Goal: Information Seeking & Learning: Learn about a topic

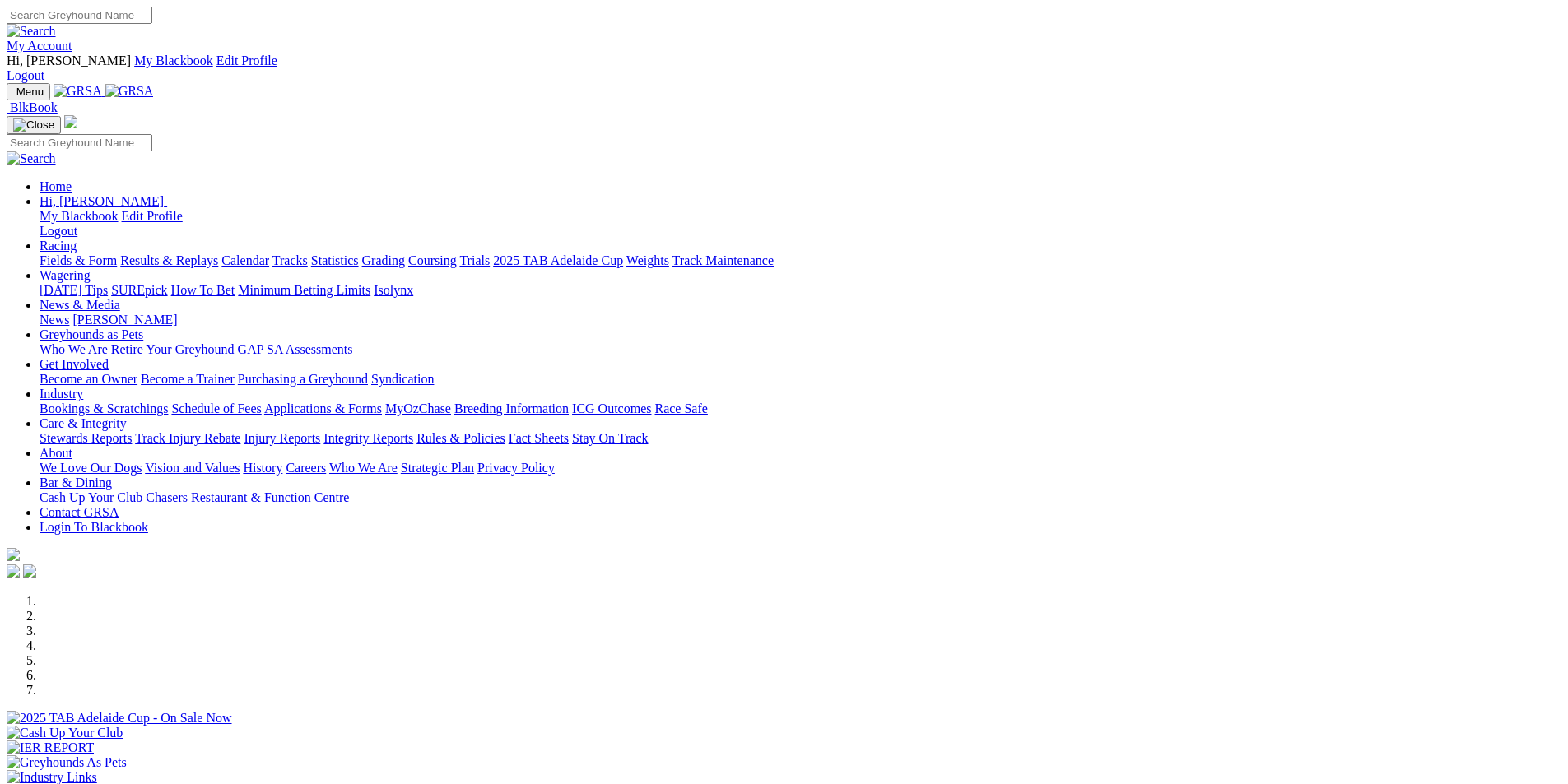
scroll to position [411, 0]
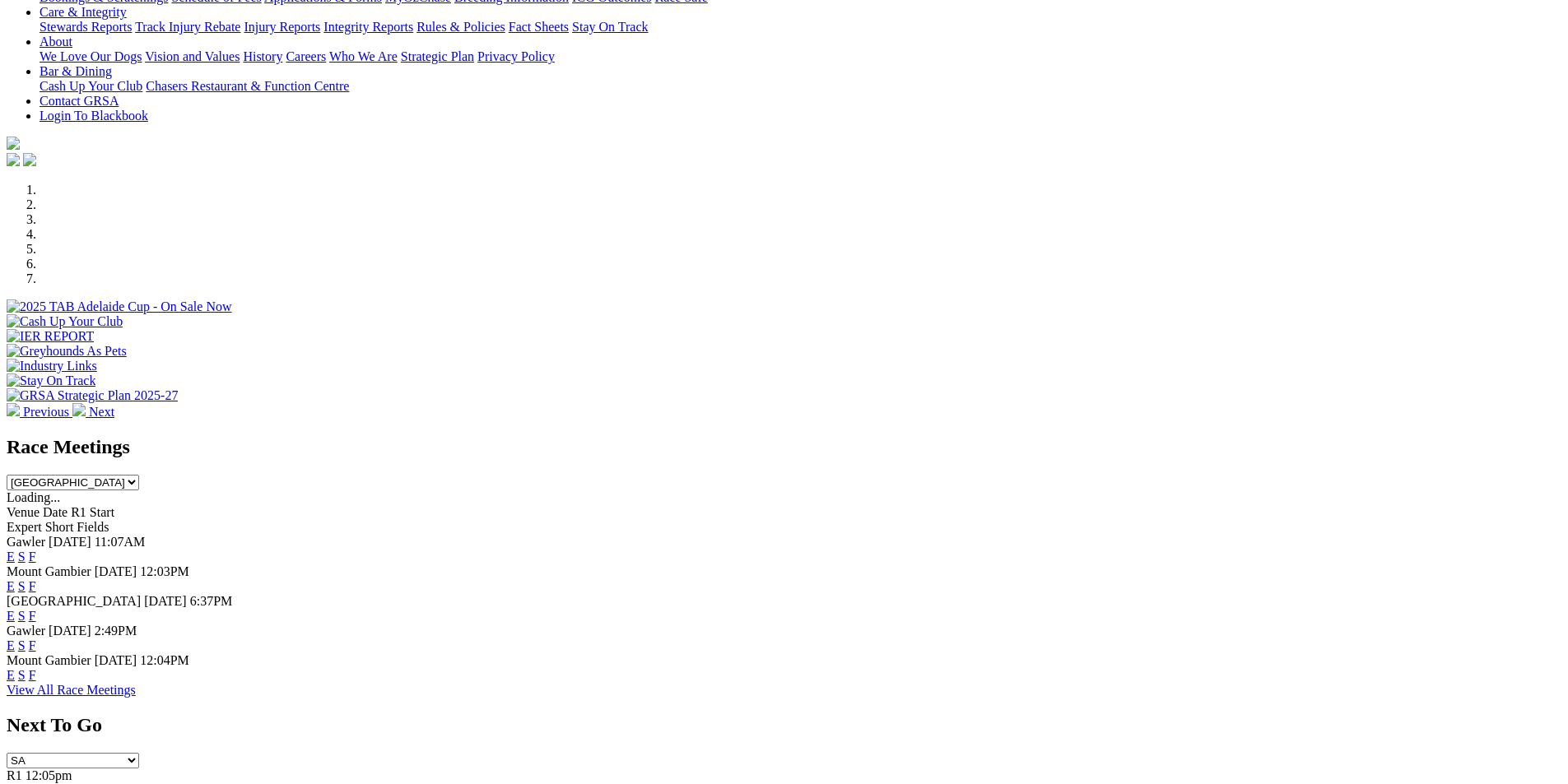
click at [36, 639] on link "F" at bounding box center [32, 646] width 7 height 14
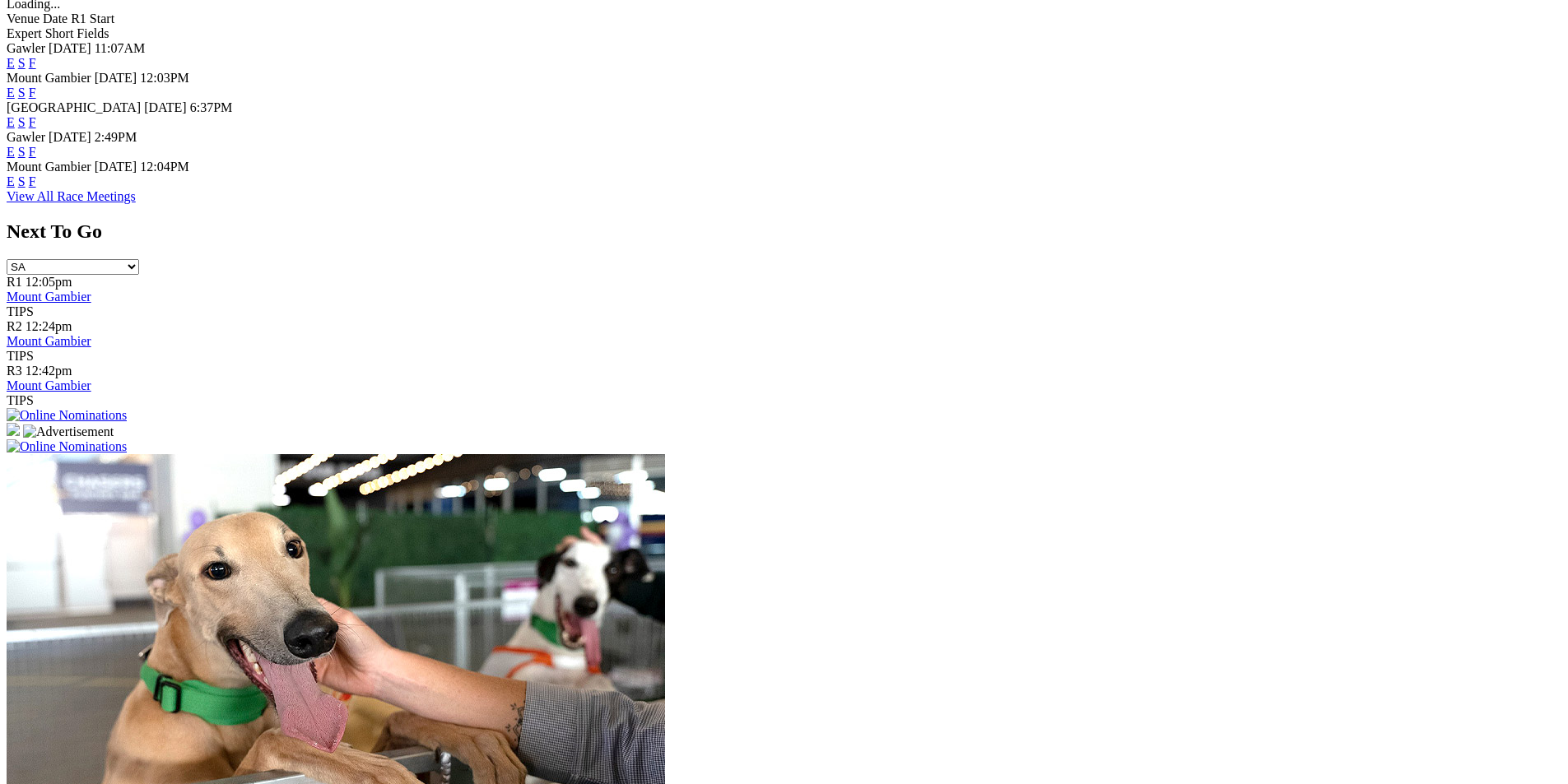
scroll to position [1070, 0]
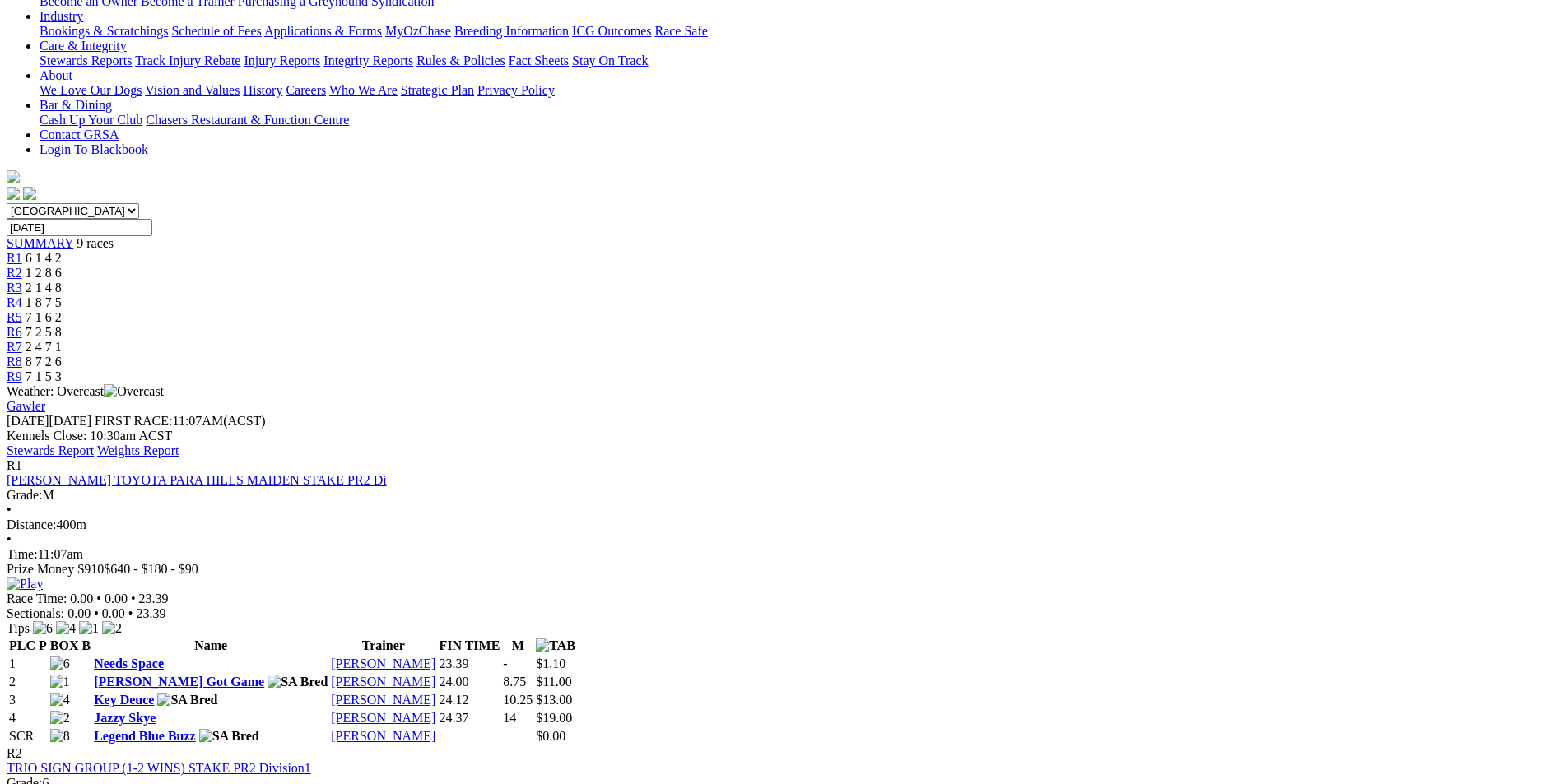
scroll to position [164, 0]
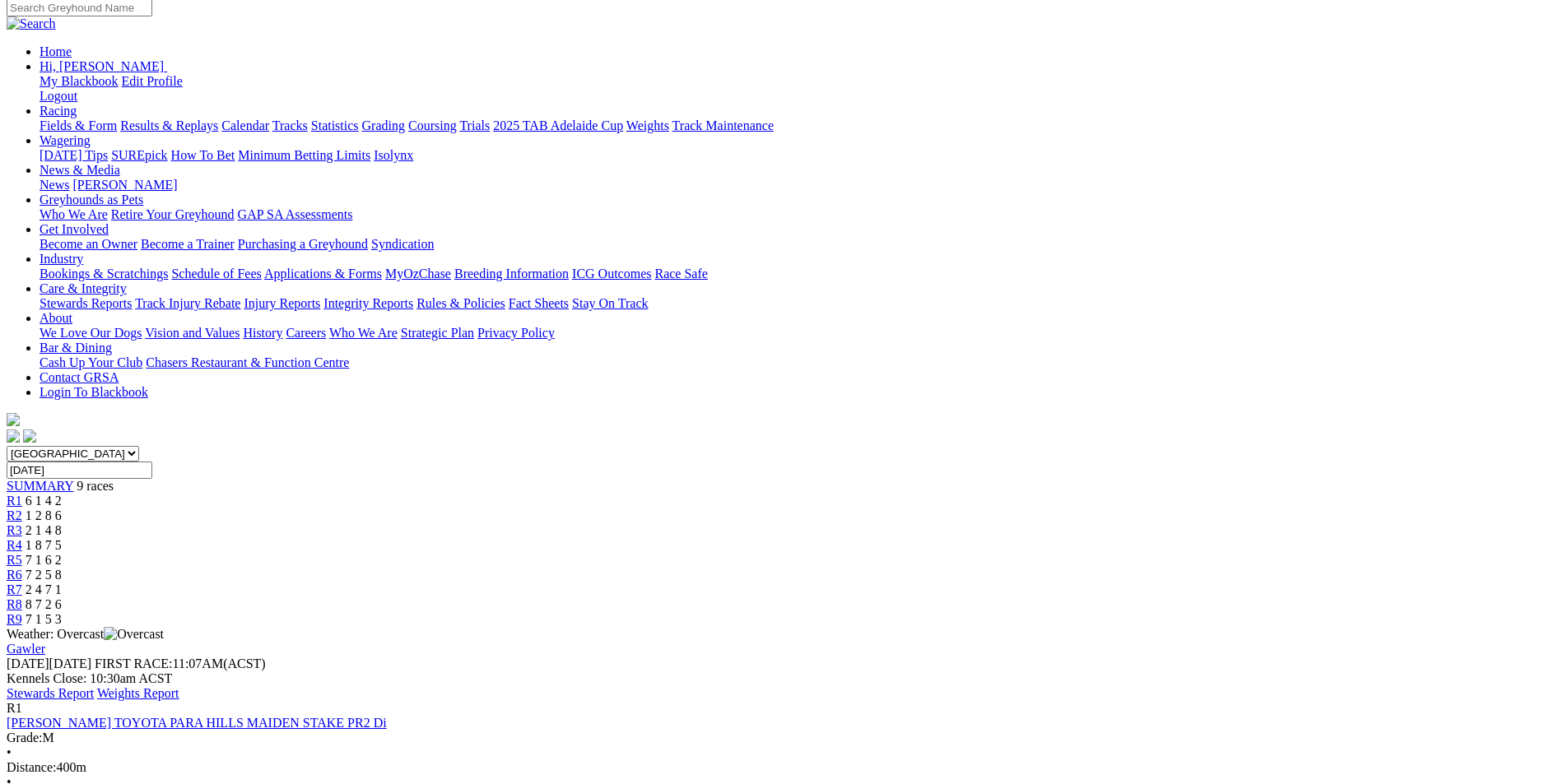
click at [93, 686] on link "Stewards Report" at bounding box center [49, 693] width 87 height 14
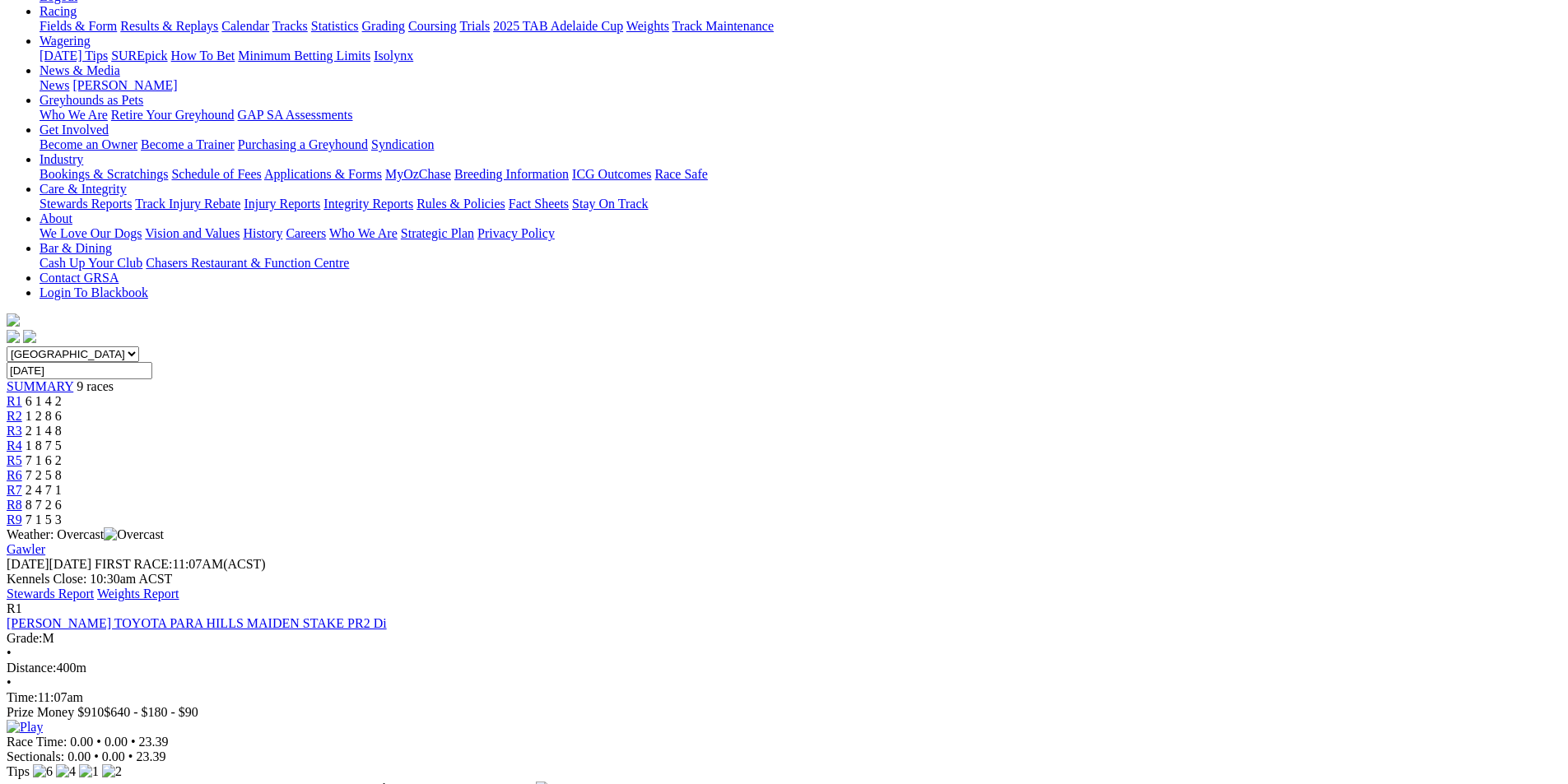
scroll to position [247, 0]
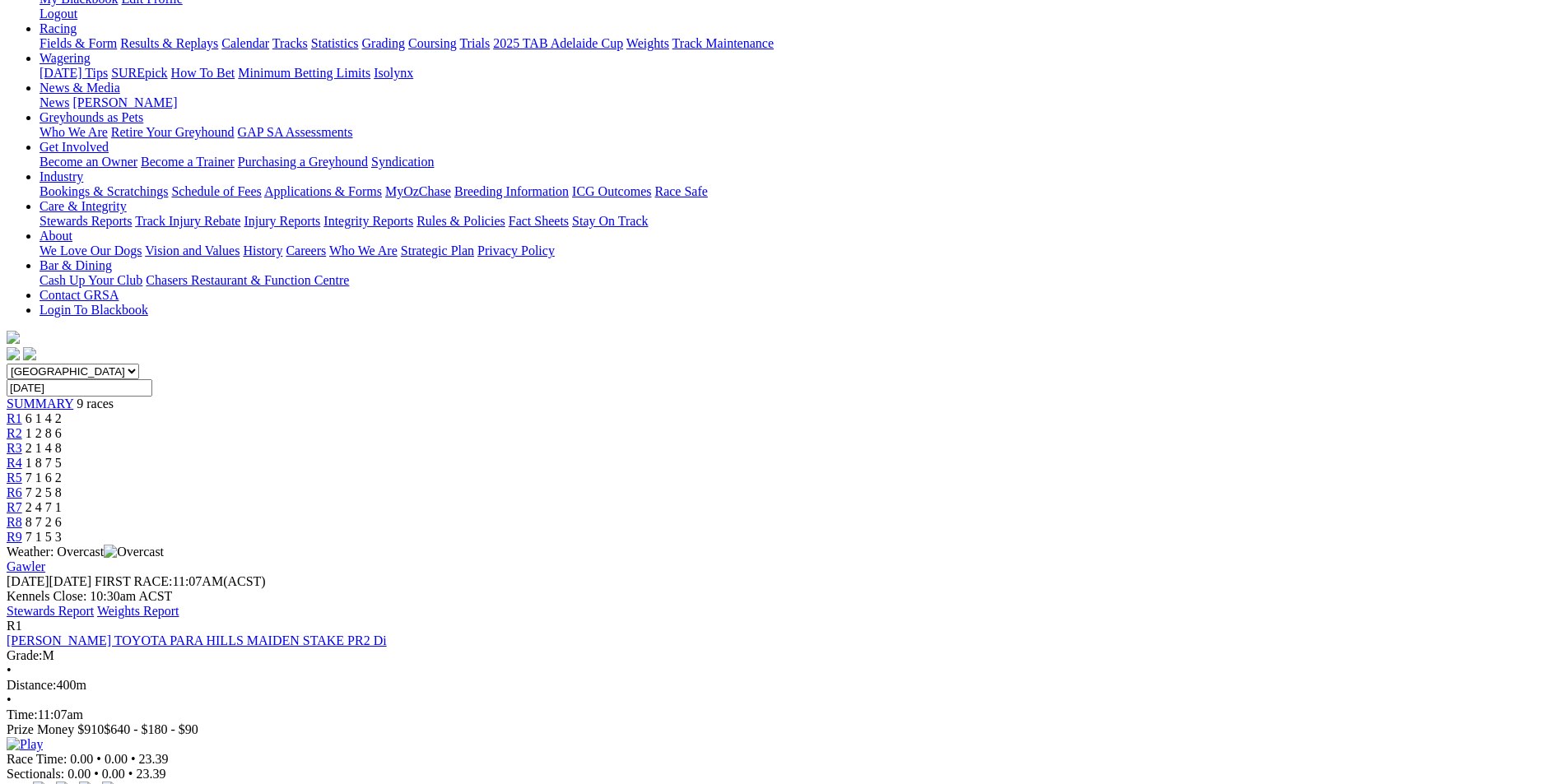
click at [93, 603] on link "Stewards Report" at bounding box center [49, 611] width 87 height 14
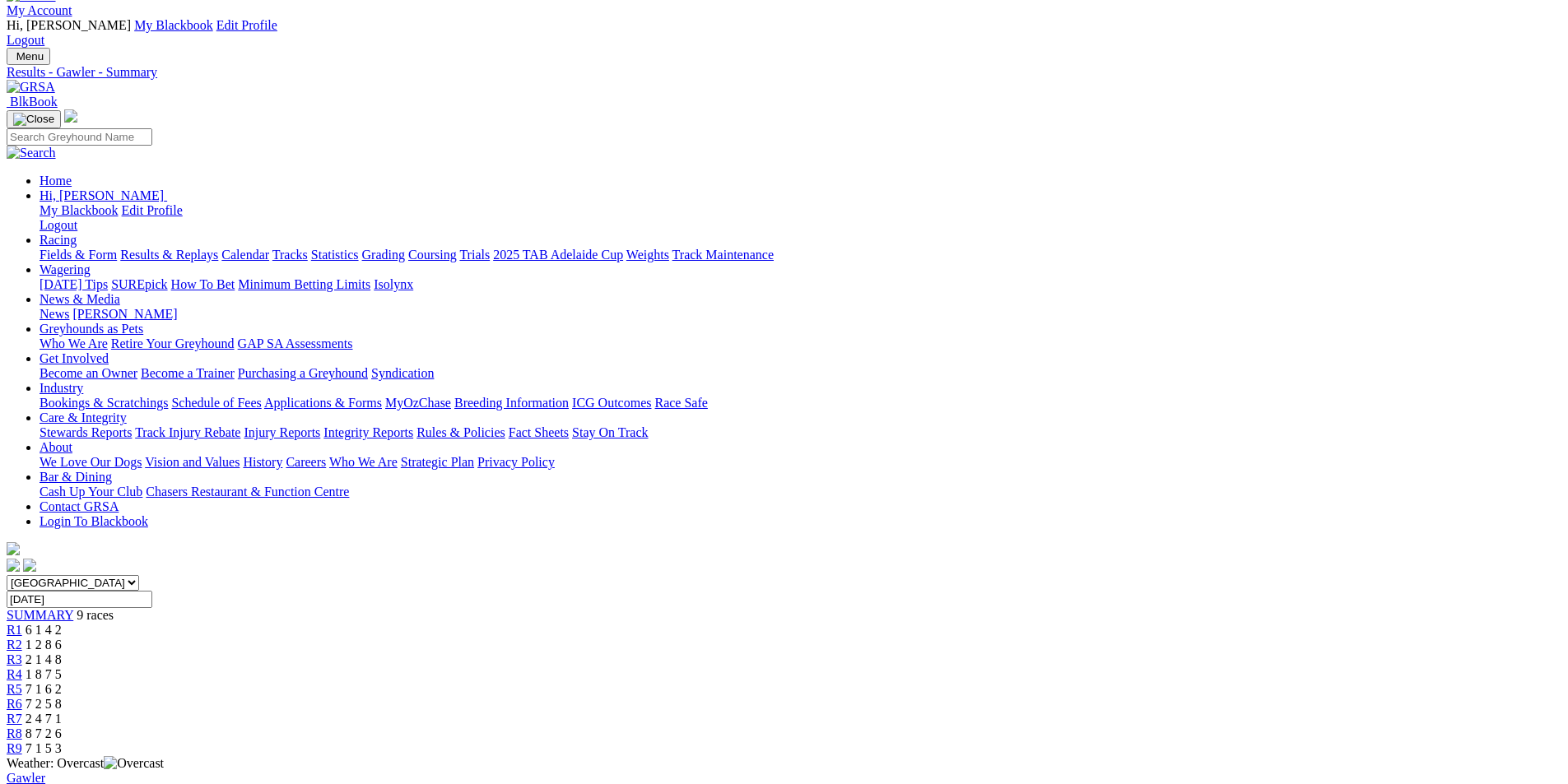
scroll to position [0, 0]
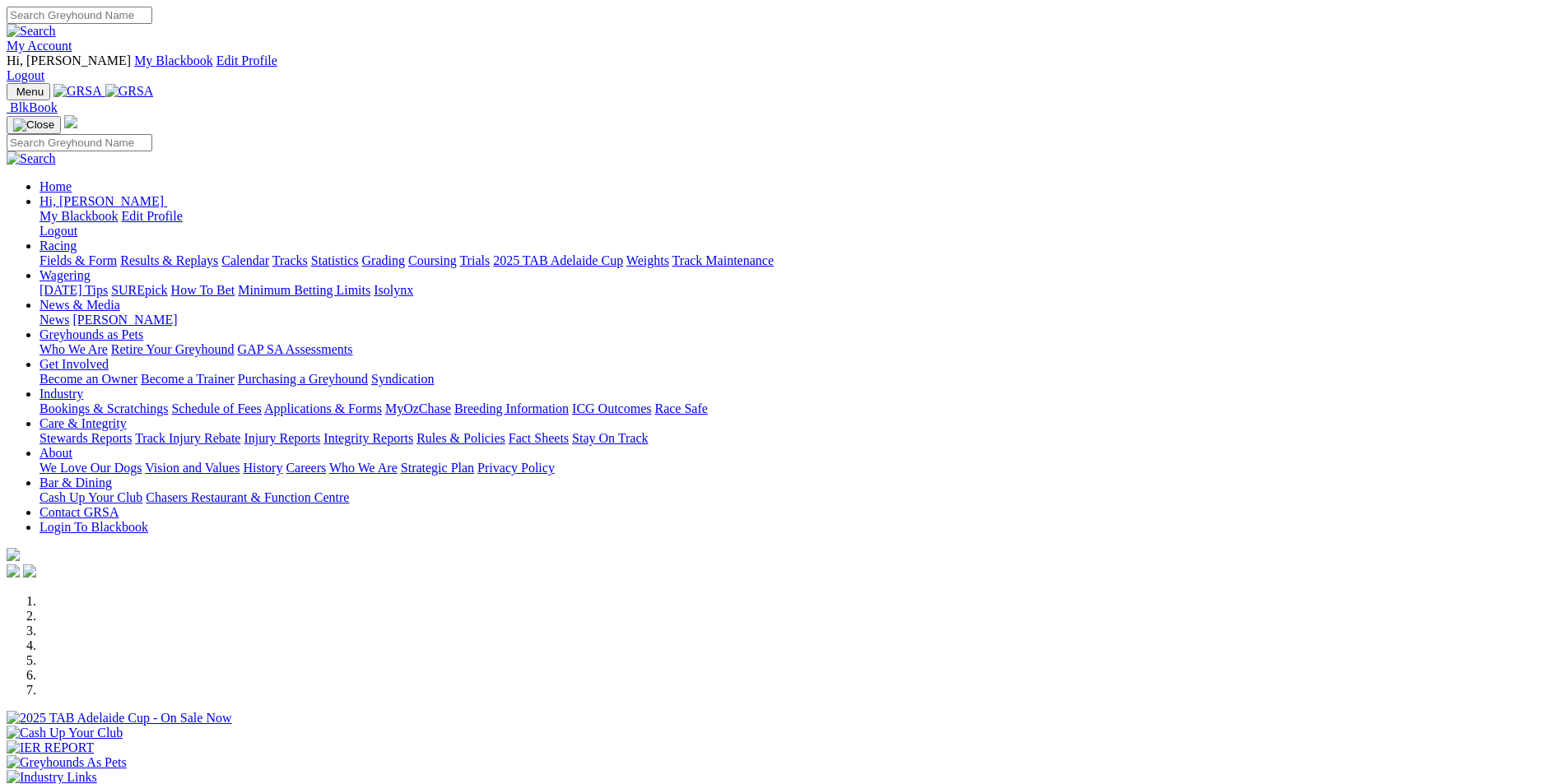
scroll to position [1070, 0]
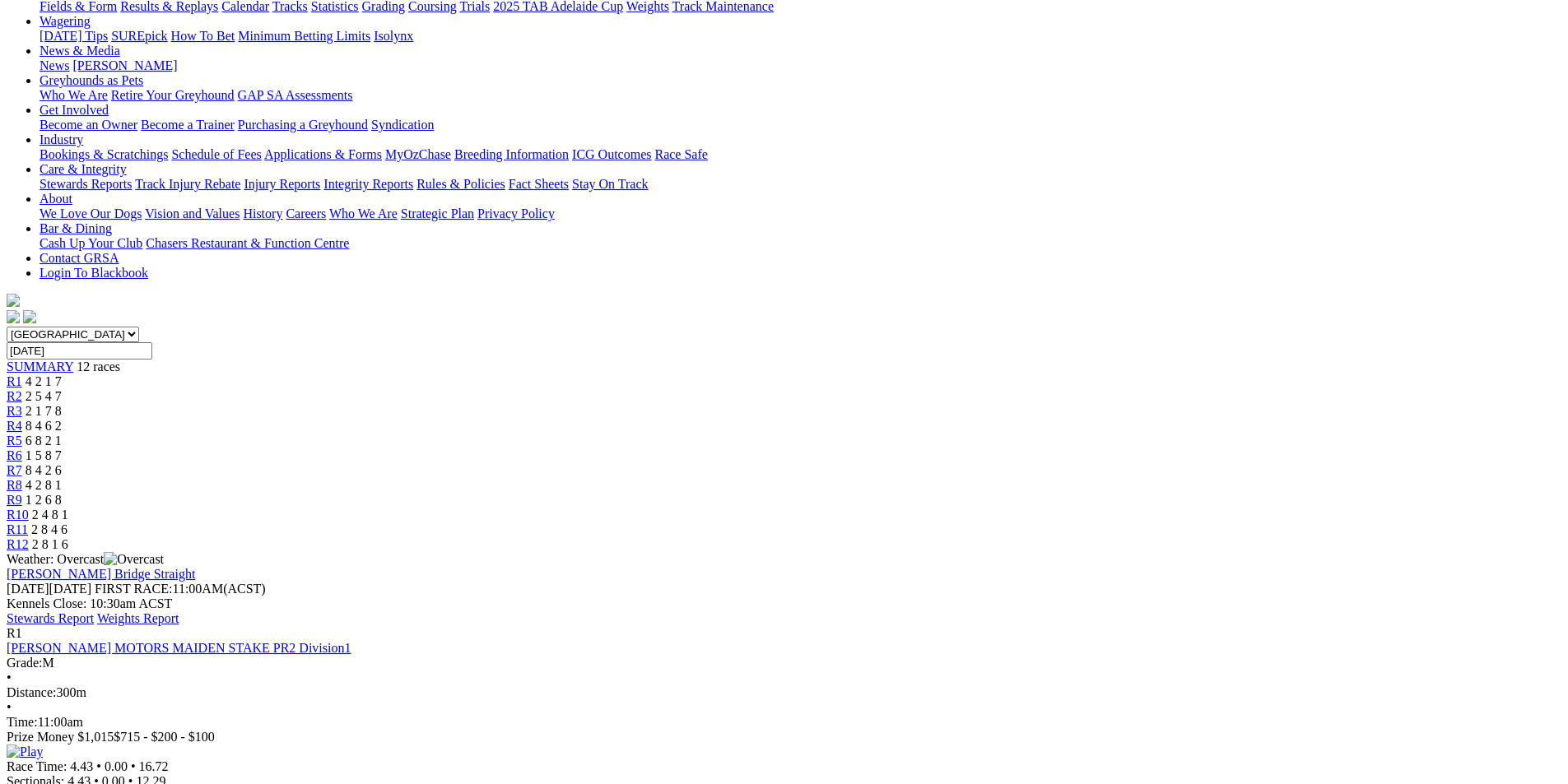
scroll to position [247, 0]
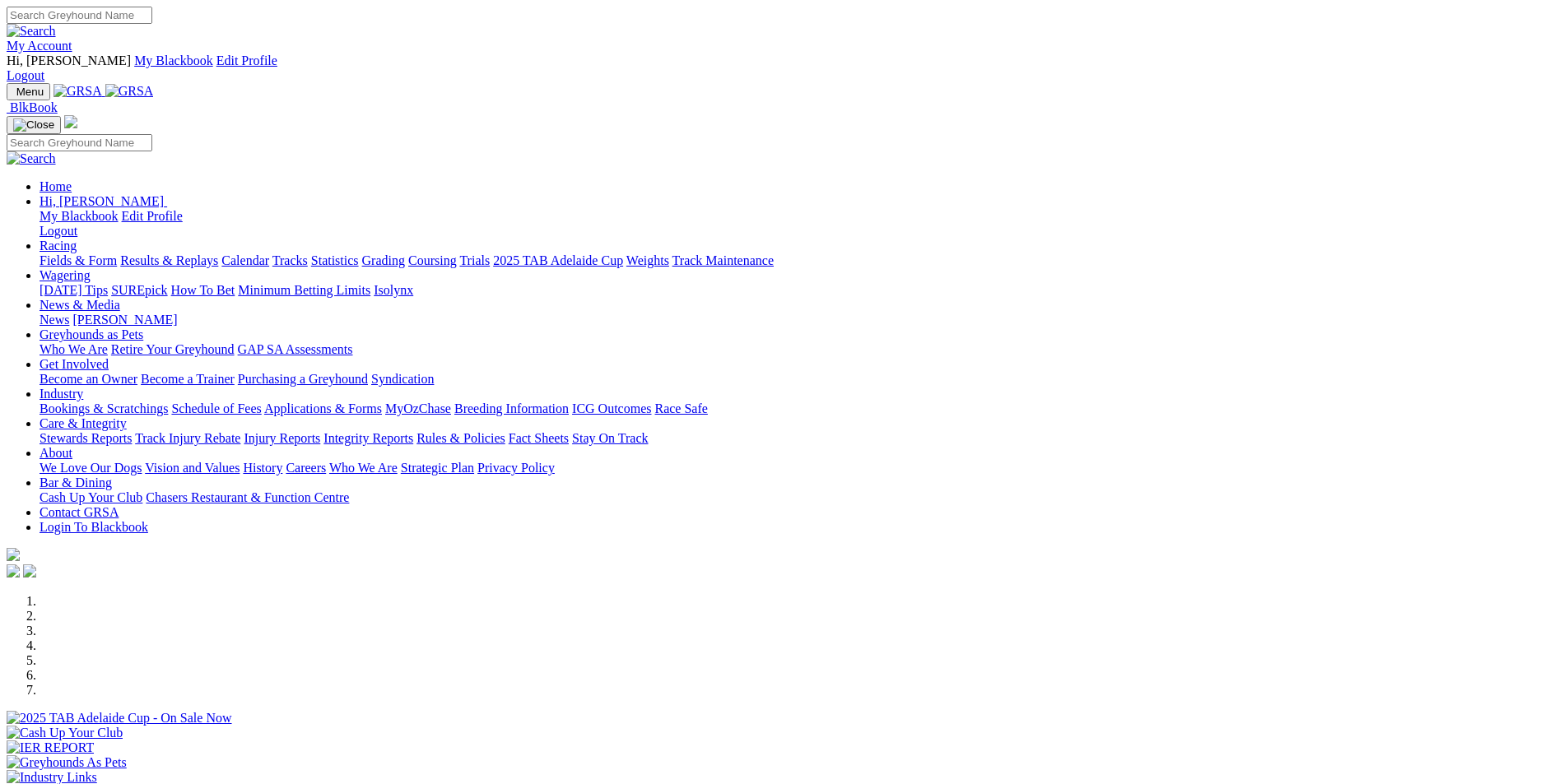
scroll to position [1070, 0]
